Goal: Navigation & Orientation: Find specific page/section

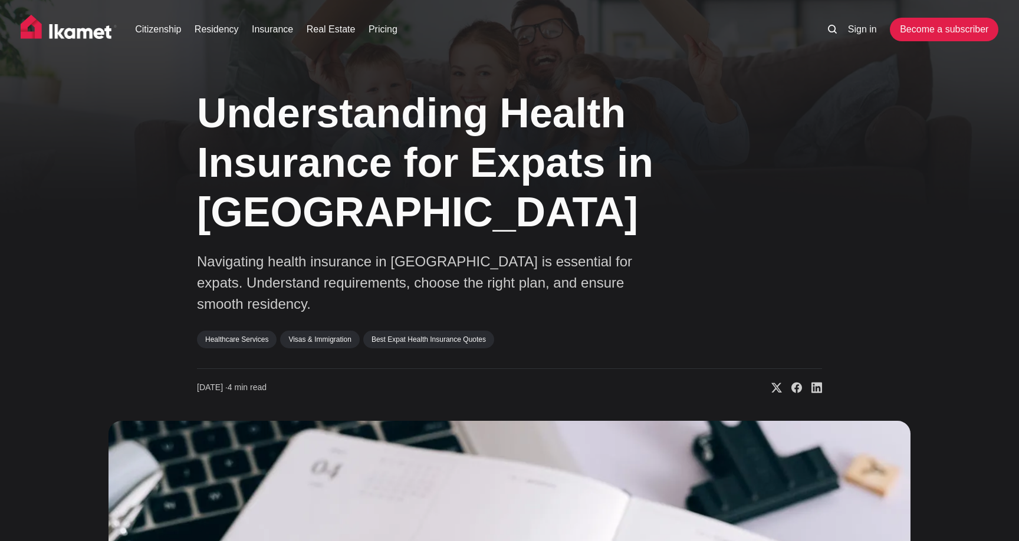
click at [60, 29] on img at bounding box center [69, 29] width 97 height 29
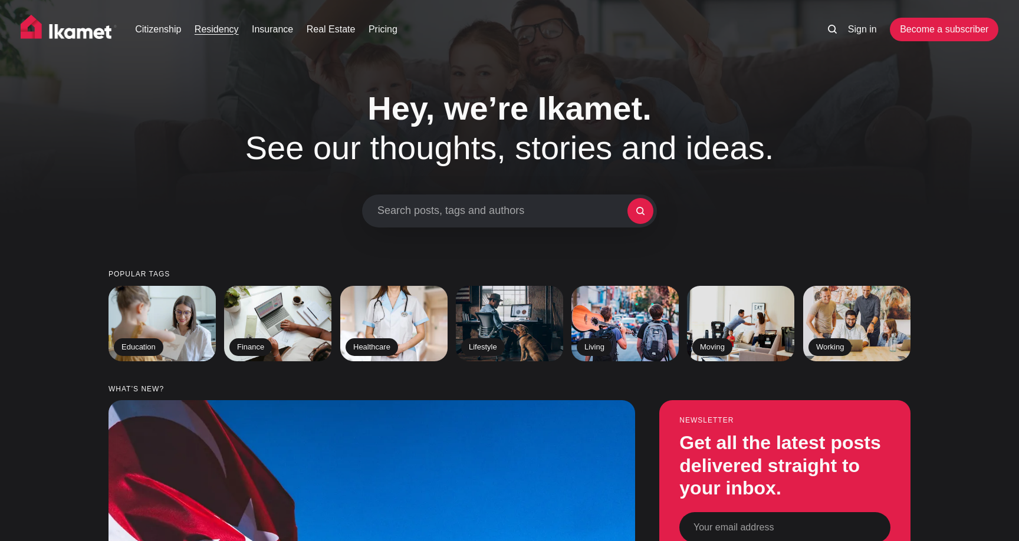
click at [232, 28] on link "Residency" at bounding box center [217, 29] width 44 height 14
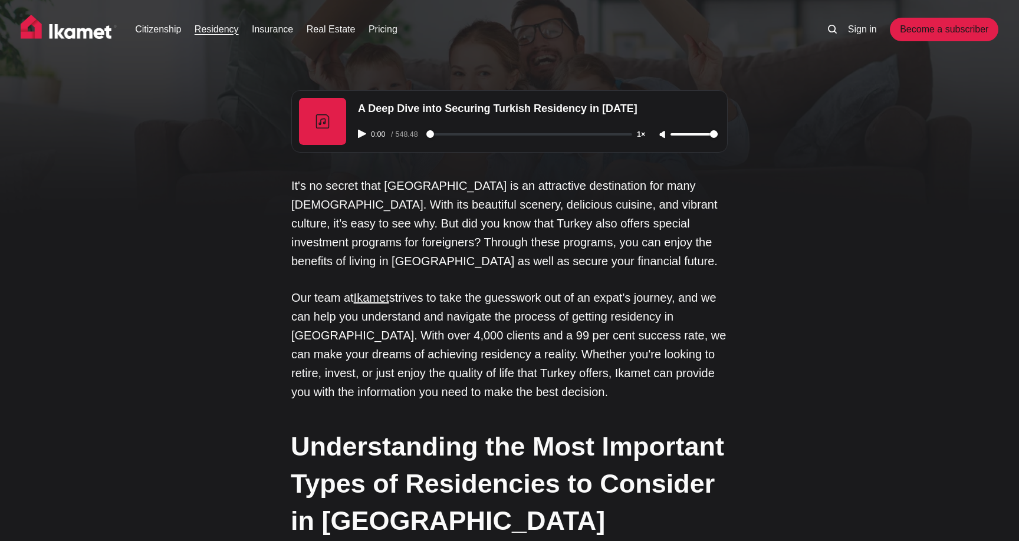
click at [266, 27] on link "Insurance" at bounding box center [272, 29] width 41 height 14
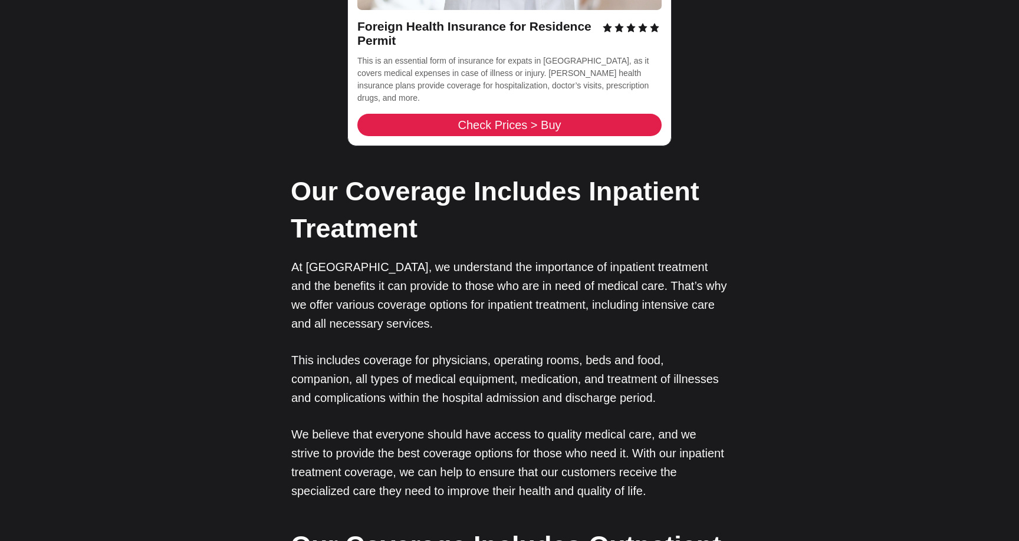
scroll to position [2009, 0]
